Goal: Task Accomplishment & Management: Use online tool/utility

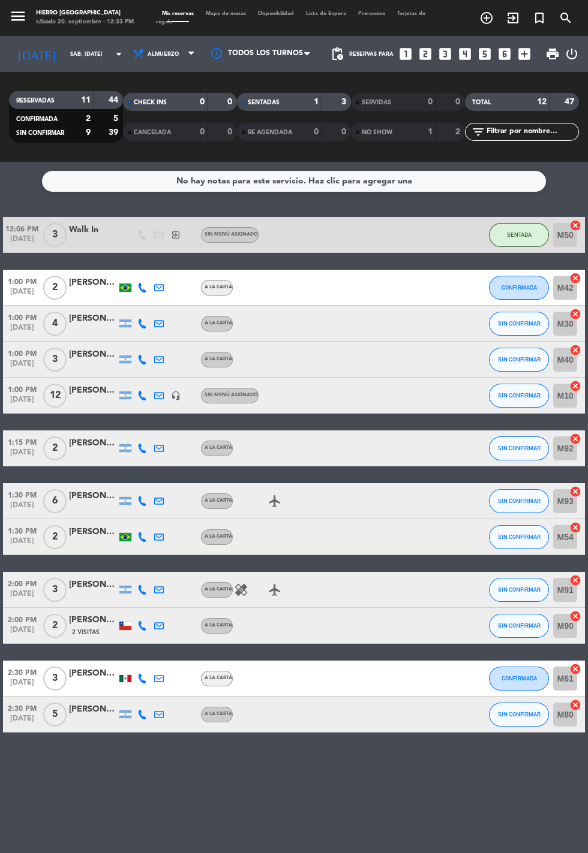
click at [226, 13] on span "Mapa de mesas" at bounding box center [226, 13] width 52 height 5
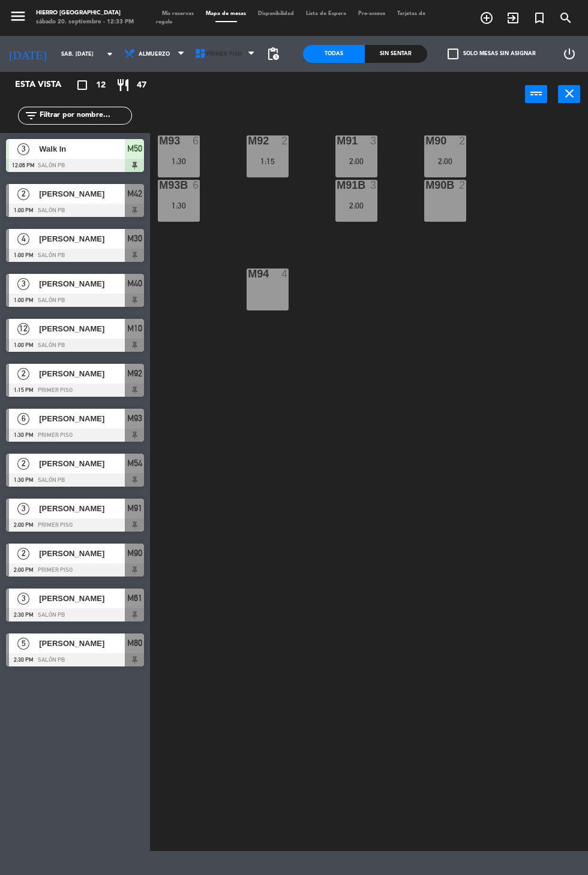
click at [219, 66] on span "Primer Piso" at bounding box center [226, 54] width 71 height 26
click at [219, 109] on ng-component "menu Hierro Palermo sábado 20. septiembre - 12:33 PM Mis reservas Mapa de mesas…" at bounding box center [294, 425] width 588 height 851
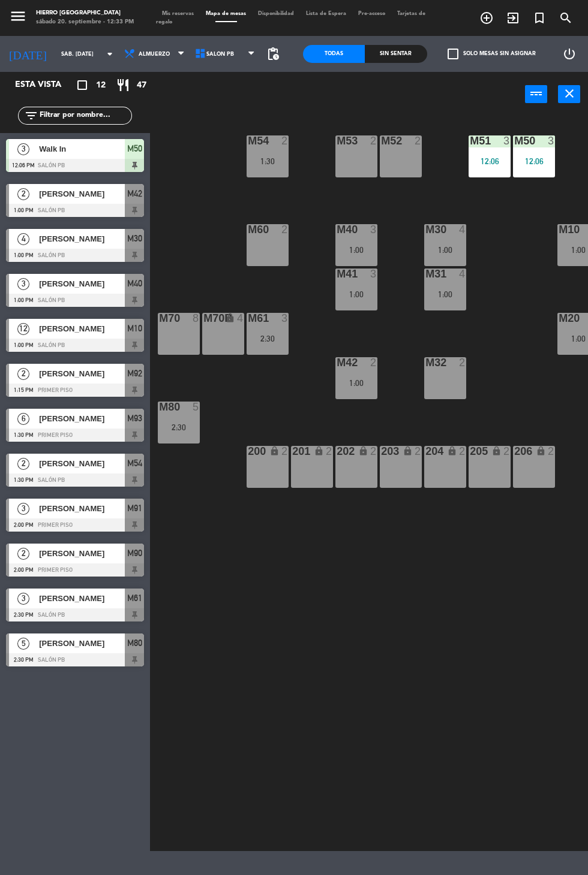
click at [337, 135] on div "M53" at bounding box center [336, 140] width 1 height 11
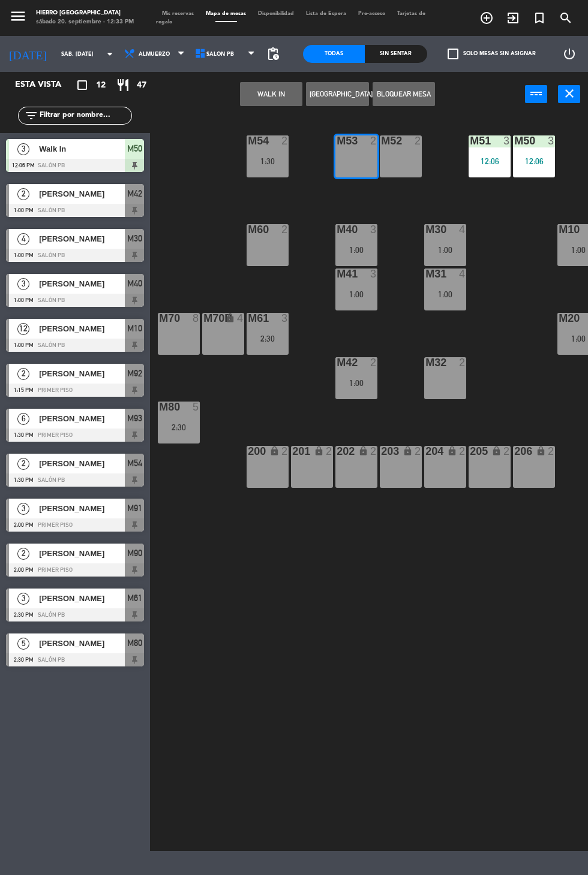
click at [255, 86] on button "WALK IN" at bounding box center [271, 94] width 62 height 24
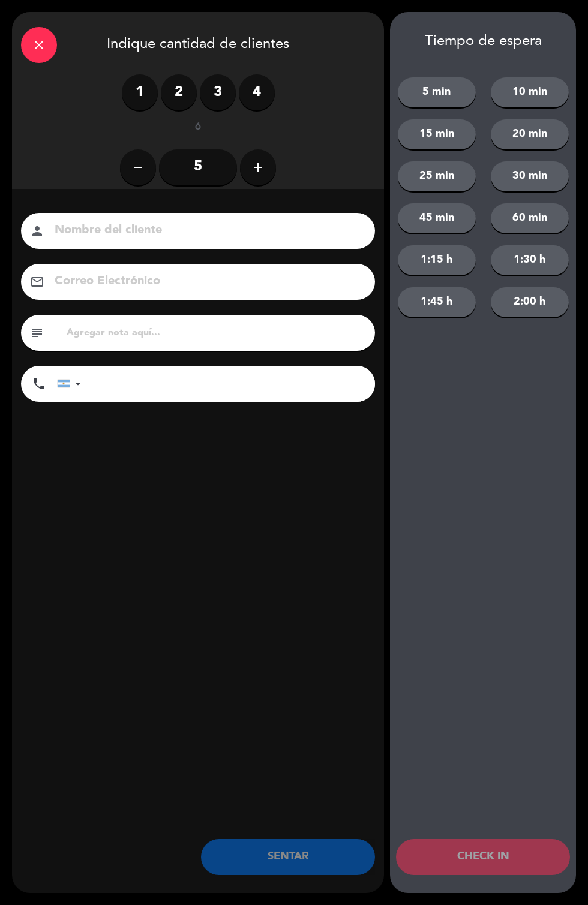
click at [150, 79] on label "1" at bounding box center [140, 92] width 36 height 36
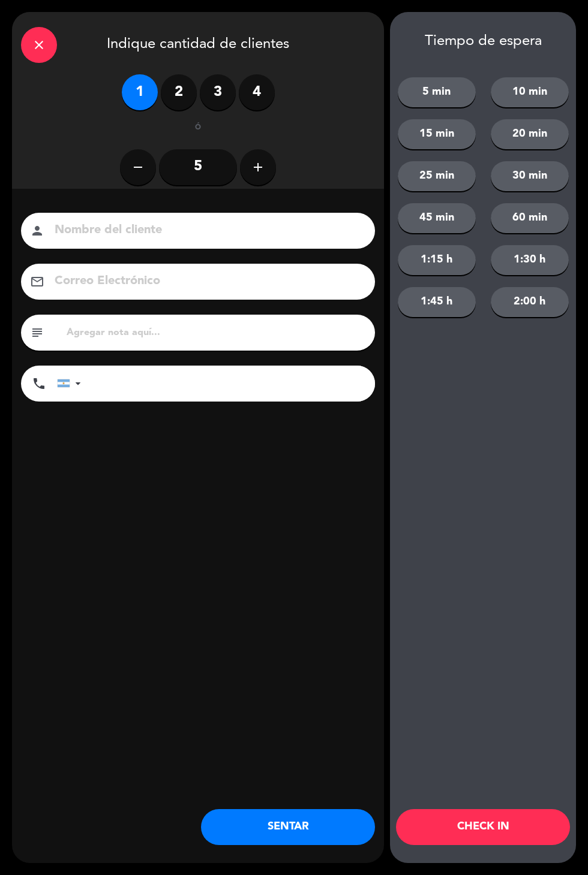
click at [302, 814] on button "SENTAR" at bounding box center [288, 827] width 174 height 36
click at [35, 49] on icon "close" at bounding box center [39, 45] width 14 height 14
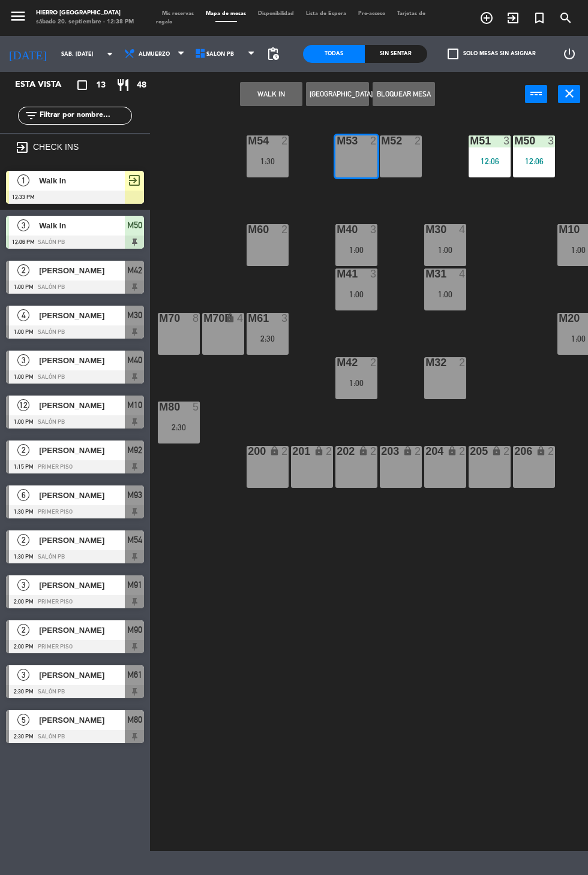
click at [178, 13] on span "Mis reservas" at bounding box center [178, 13] width 44 height 5
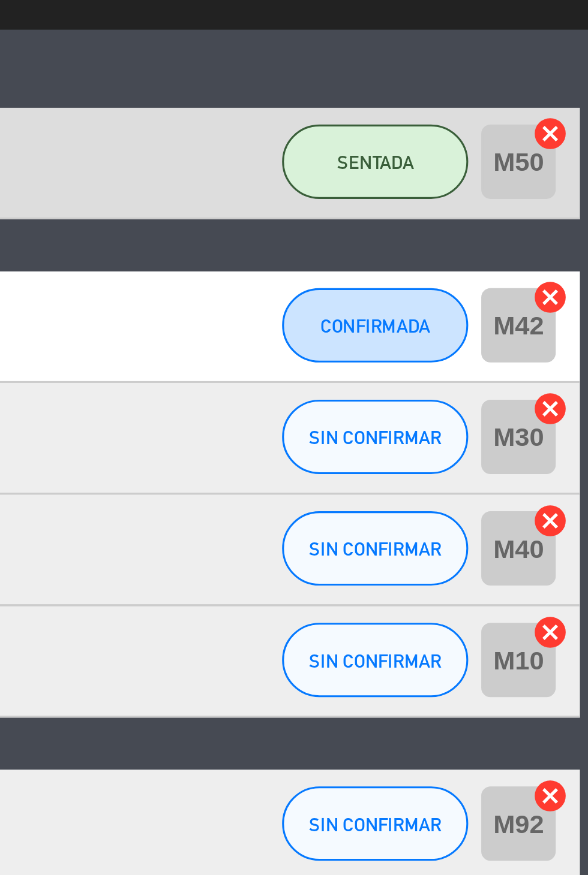
click at [576, 492] on icon "cancel" at bounding box center [575, 494] width 12 height 12
click at [576, 457] on icon "cancel" at bounding box center [575, 458] width 12 height 12
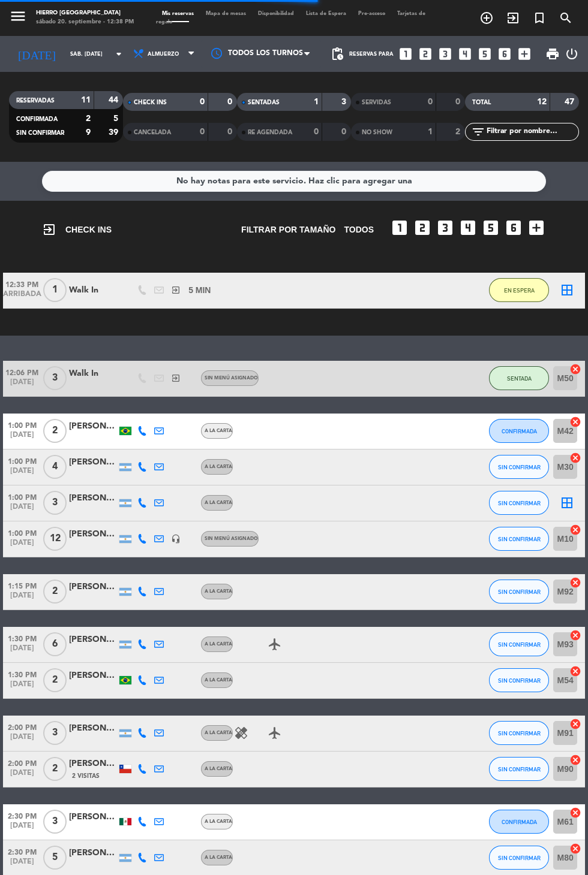
scroll to position [7, 0]
click at [572, 502] on icon "border_all" at bounding box center [566, 503] width 14 height 14
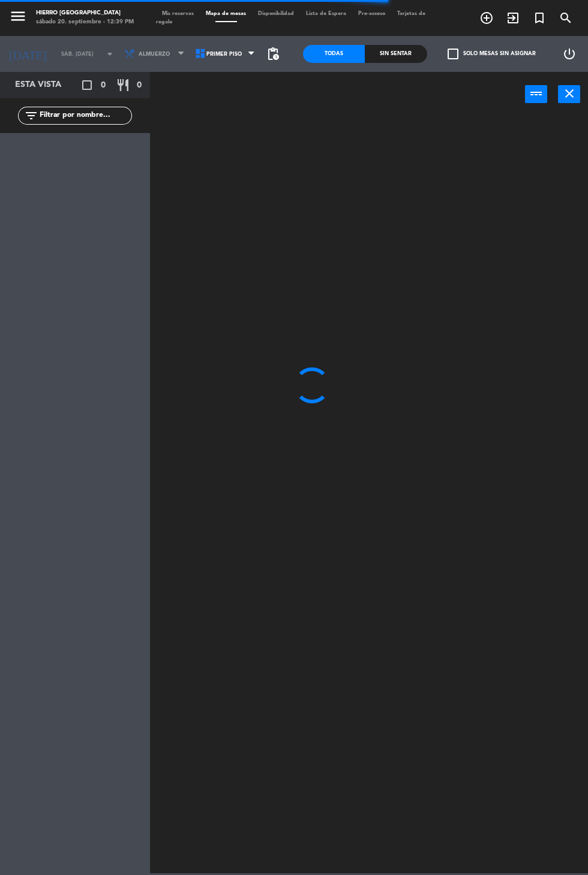
click at [178, 12] on span "Mis reservas" at bounding box center [178, 13] width 44 height 5
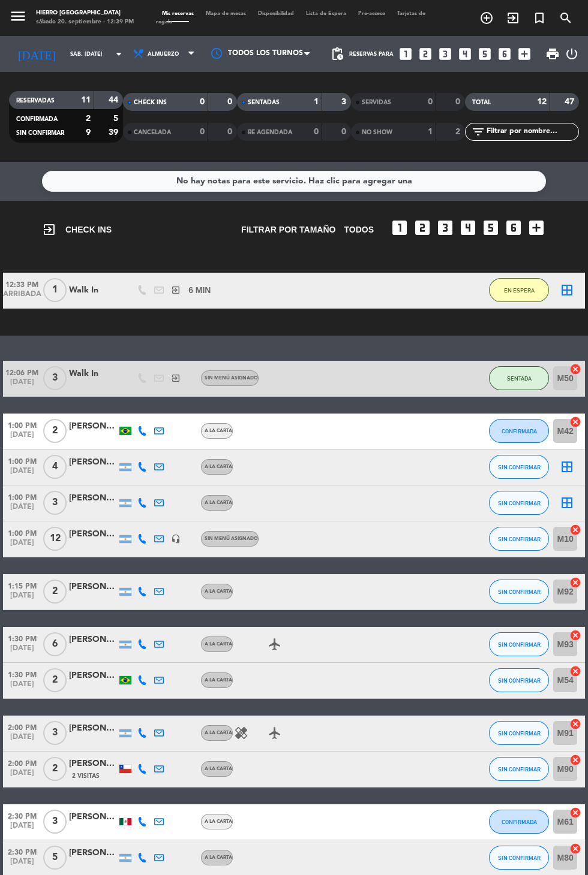
scroll to position [2, 0]
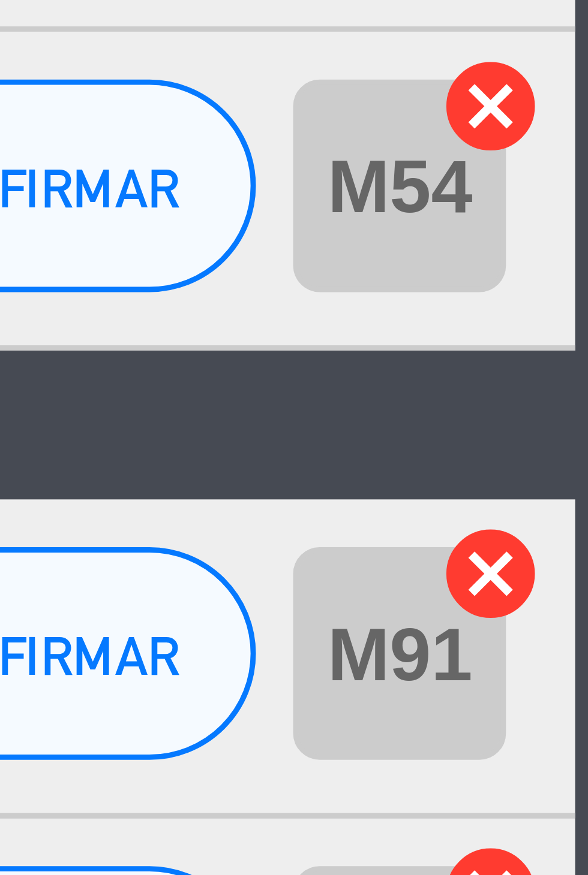
click at [572, 722] on icon "cancel" at bounding box center [575, 724] width 12 height 12
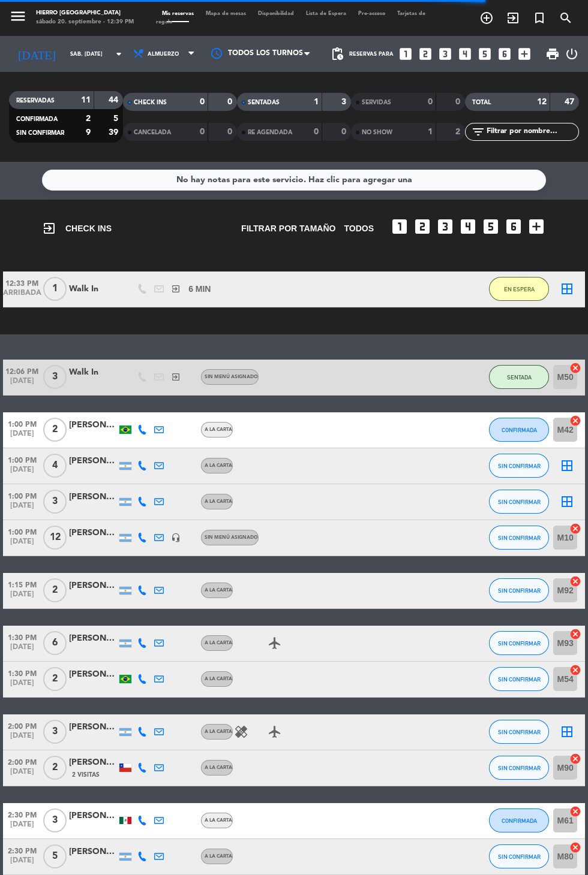
scroll to position [34, 0]
click at [565, 725] on icon "border_all" at bounding box center [566, 732] width 14 height 14
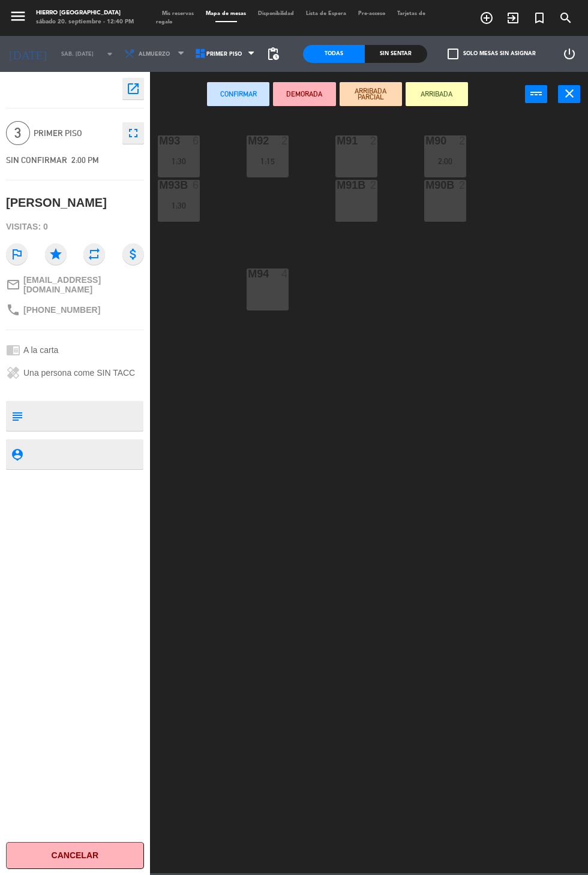
click at [344, 152] on div "M91 2" at bounding box center [356, 156] width 42 height 42
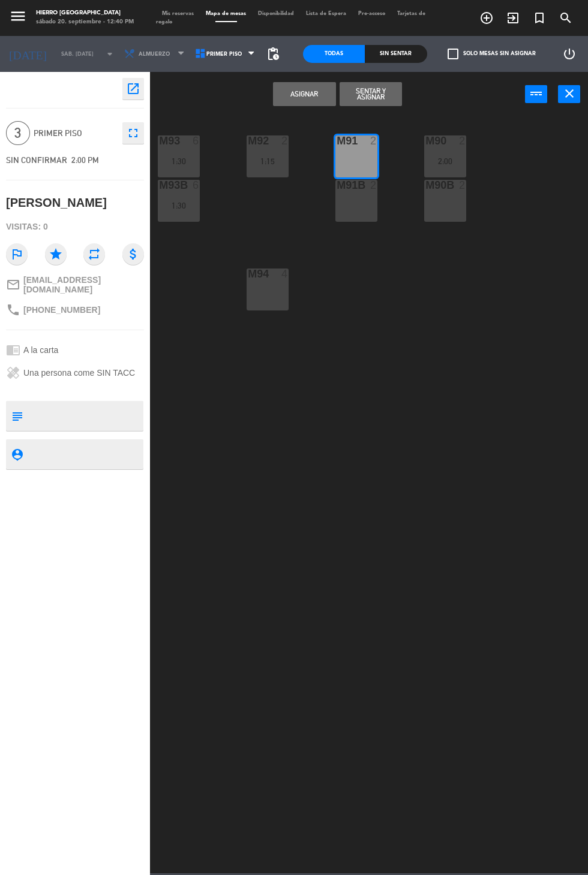
click at [352, 218] on div "M91B 2" at bounding box center [356, 201] width 42 height 42
click at [284, 97] on button "Asignar" at bounding box center [304, 94] width 62 height 24
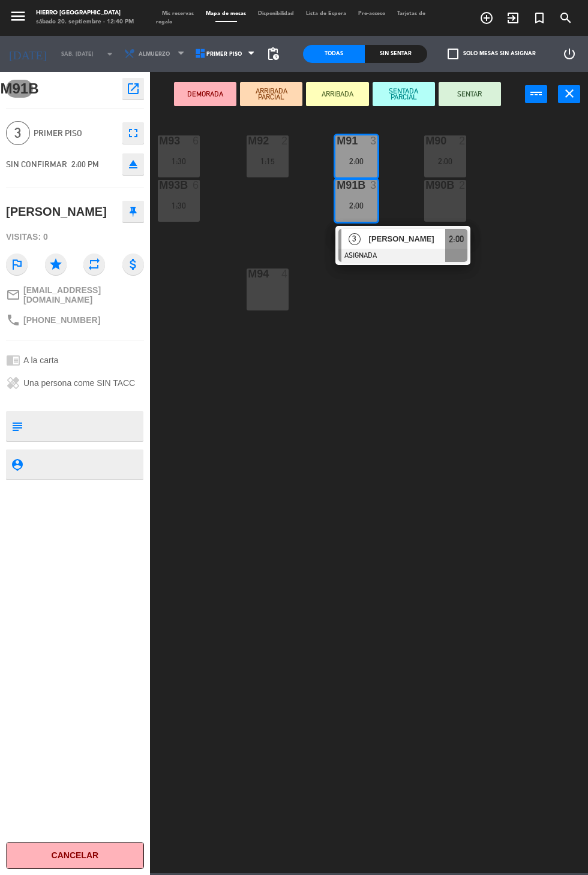
click at [178, 14] on span "Mis reservas" at bounding box center [178, 13] width 44 height 5
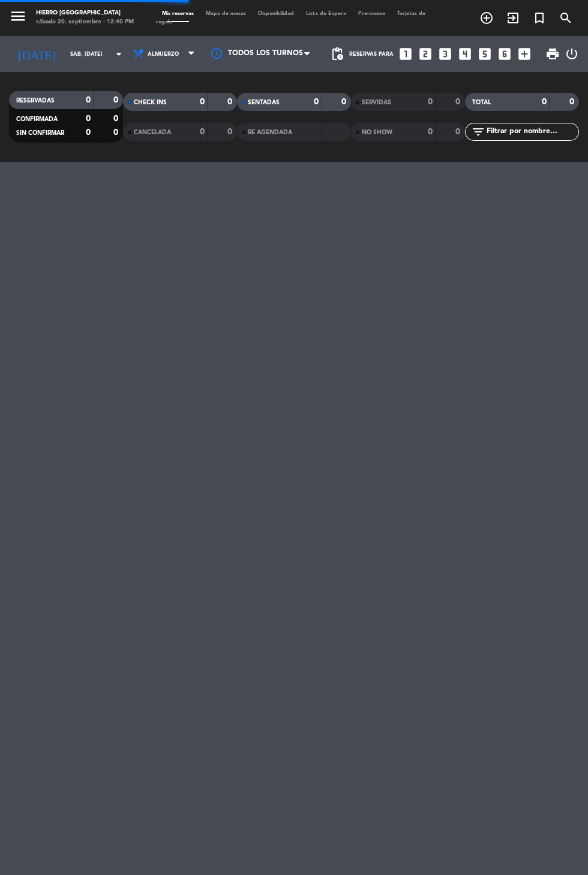
scroll to position [58, 0]
